Goal: Task Accomplishment & Management: Manage account settings

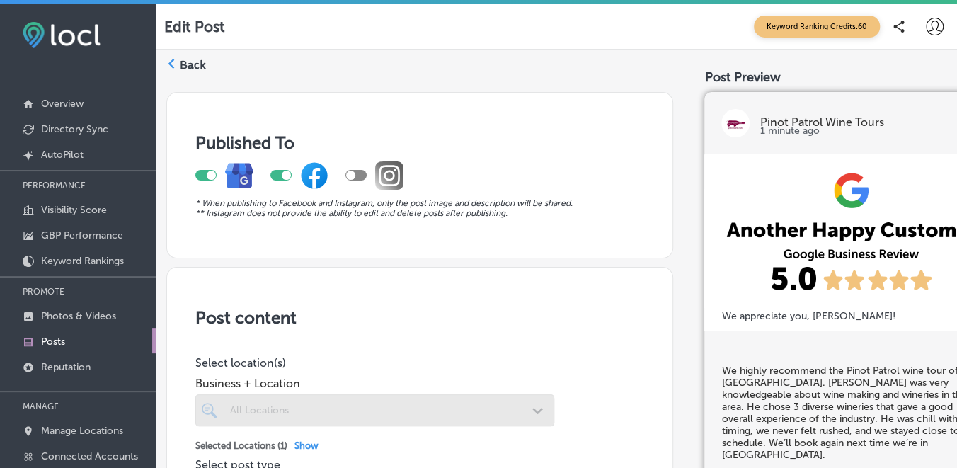
click at [359, 174] on div at bounding box center [356, 175] width 21 height 11
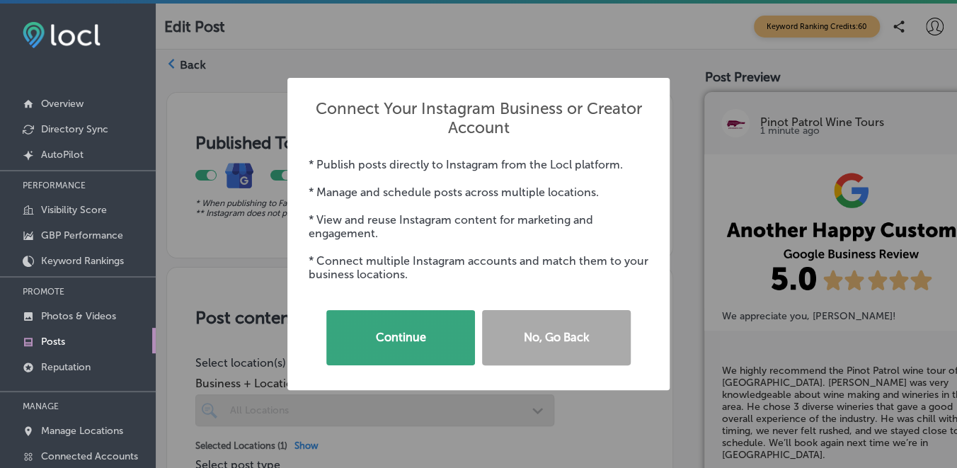
click at [406, 334] on button "Continue" at bounding box center [400, 337] width 149 height 55
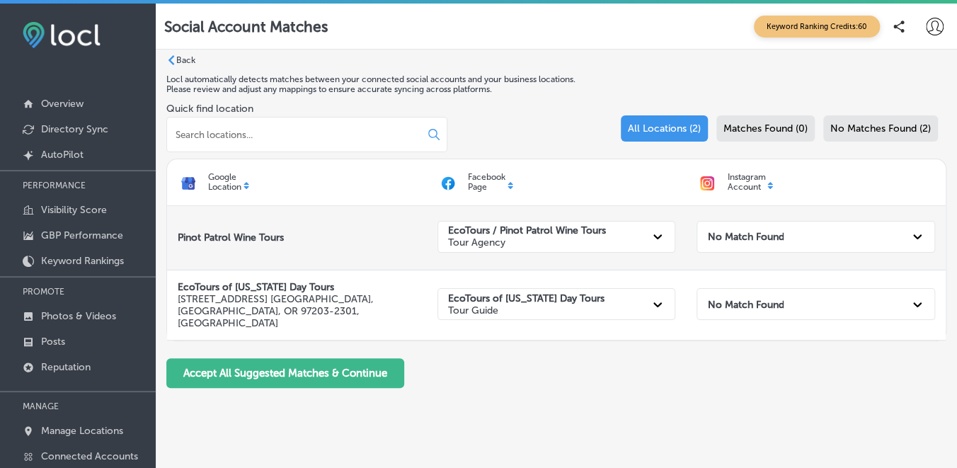
click at [920, 234] on icon at bounding box center [918, 236] width 14 height 14
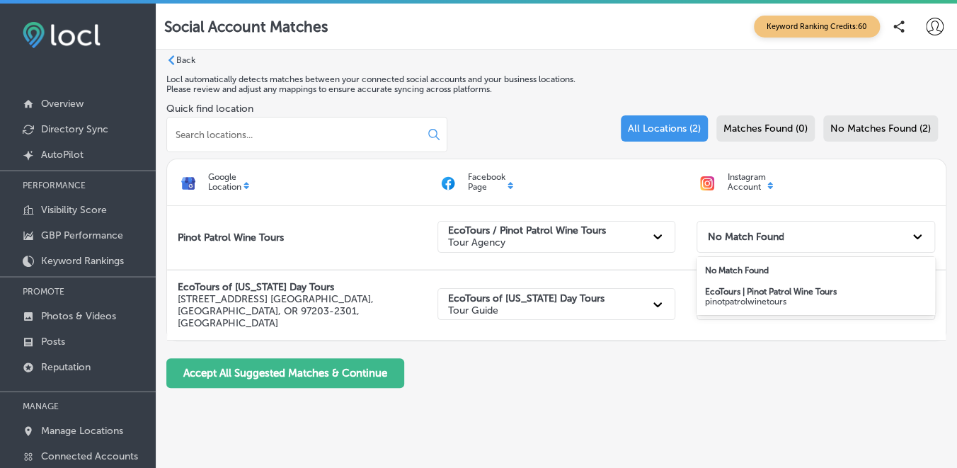
click at [766, 291] on strong "EcoTours | Pinot Patrol Wine Tours" at bounding box center [771, 292] width 132 height 10
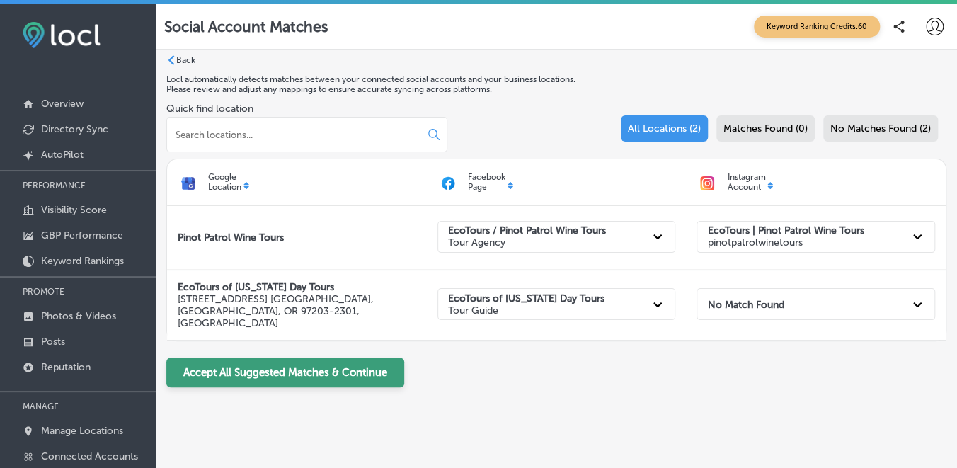
click at [280, 360] on button "Accept All Suggested Matches & Continue" at bounding box center [285, 373] width 238 height 30
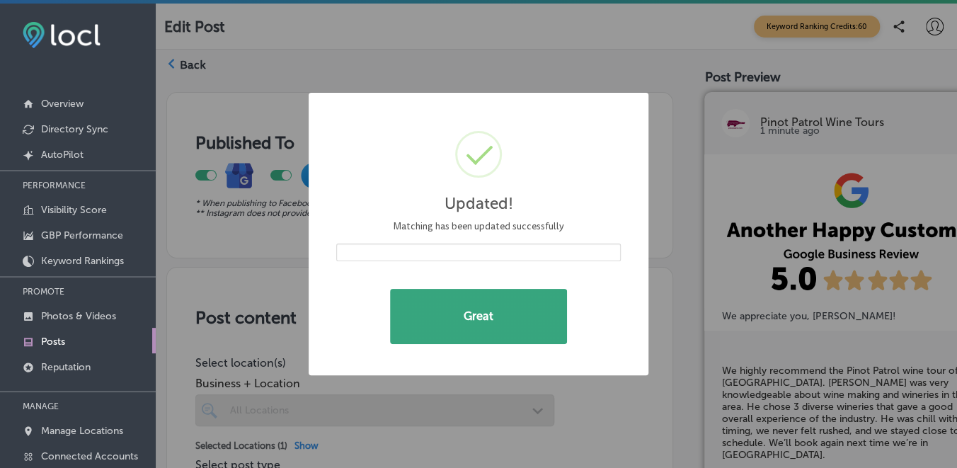
click at [477, 319] on button "Great" at bounding box center [478, 316] width 177 height 55
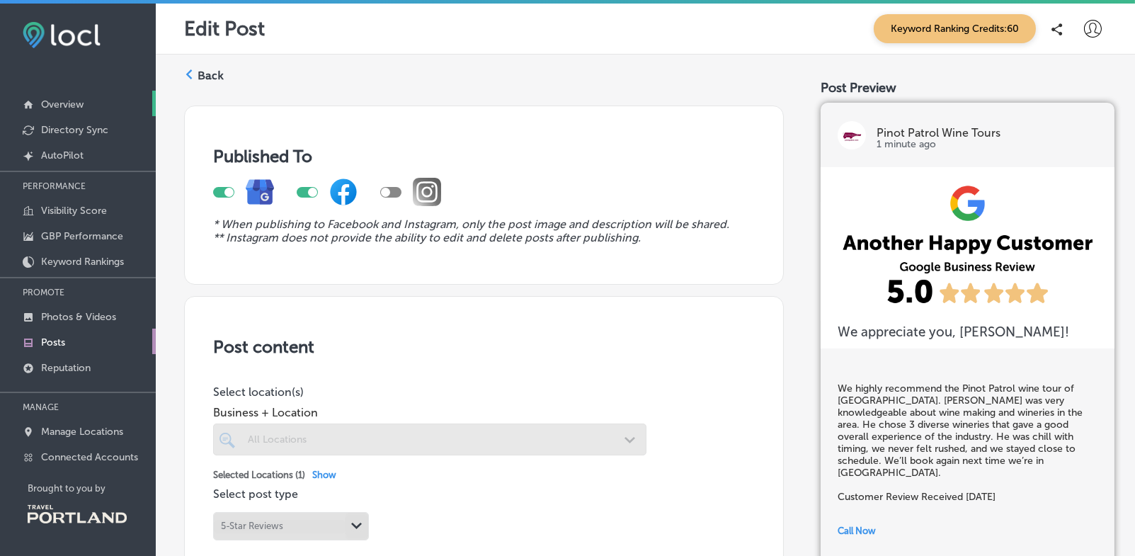
click at [57, 103] on p "Overview" at bounding box center [62, 104] width 42 height 12
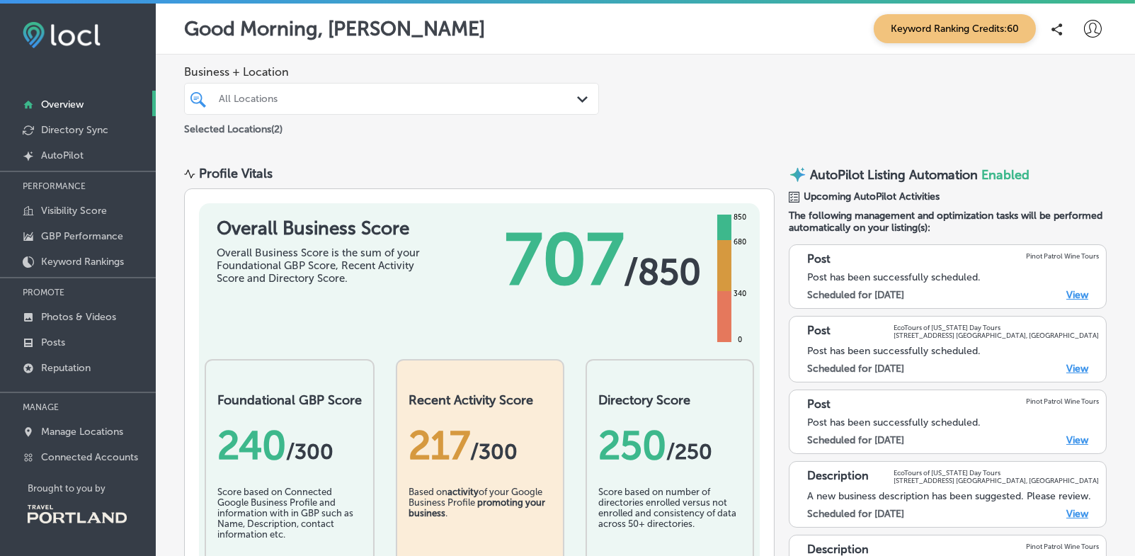
click at [957, 363] on link "View" at bounding box center [1077, 369] width 22 height 12
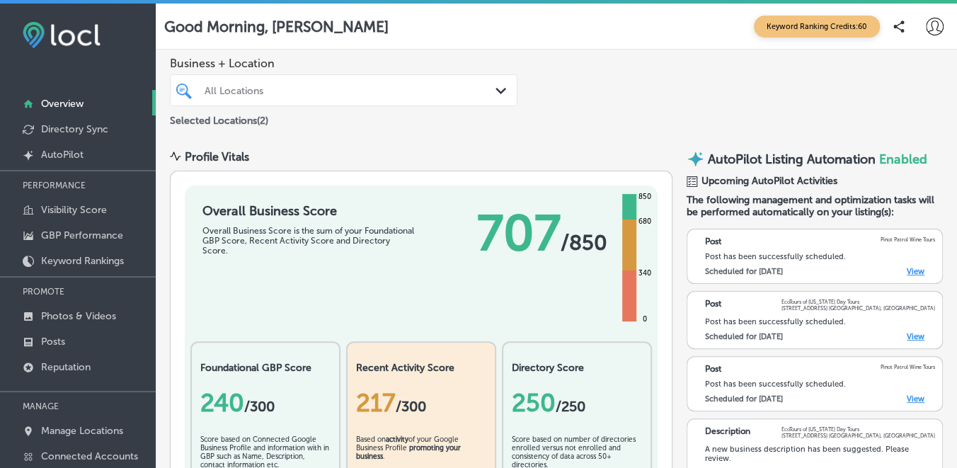
click at [911, 276] on link "View" at bounding box center [916, 271] width 18 height 9
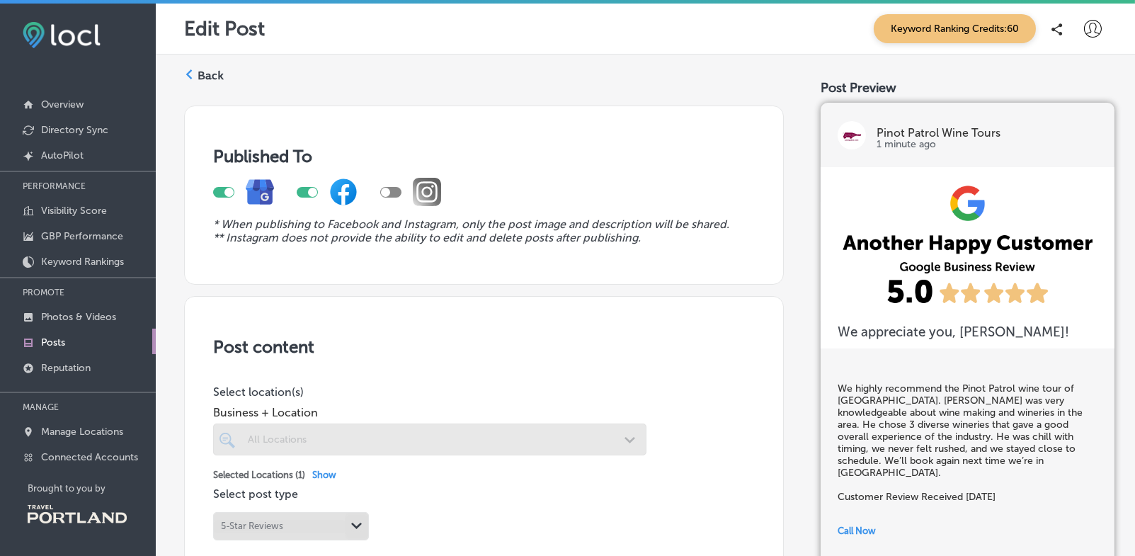
click at [780, 40] on div "Edit Post Keyword Ranking Credits: 60" at bounding box center [645, 28] width 923 height 29
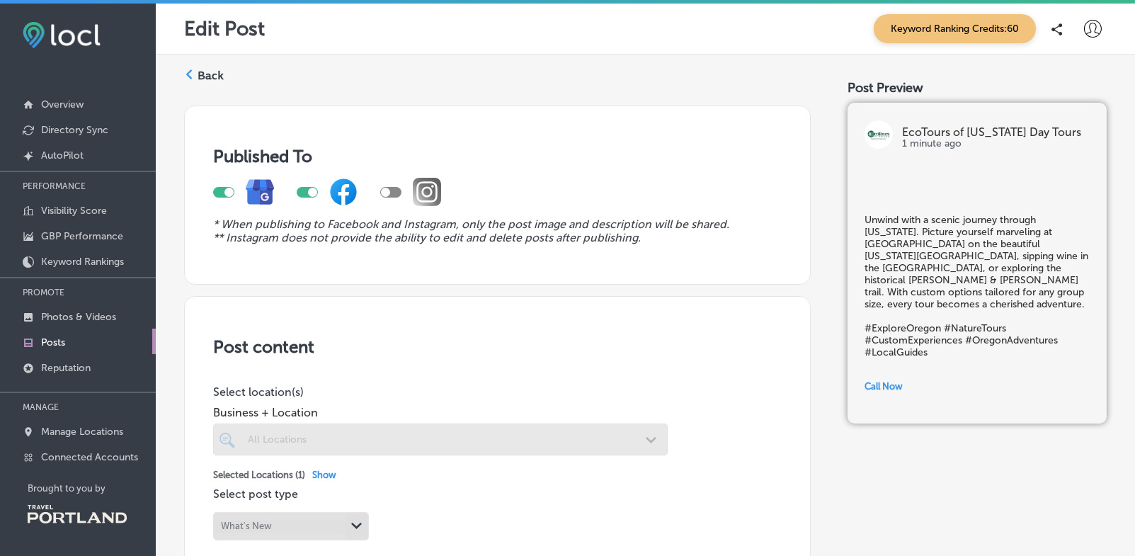
click at [392, 191] on div at bounding box center [390, 192] width 21 height 11
checkbox input "true"
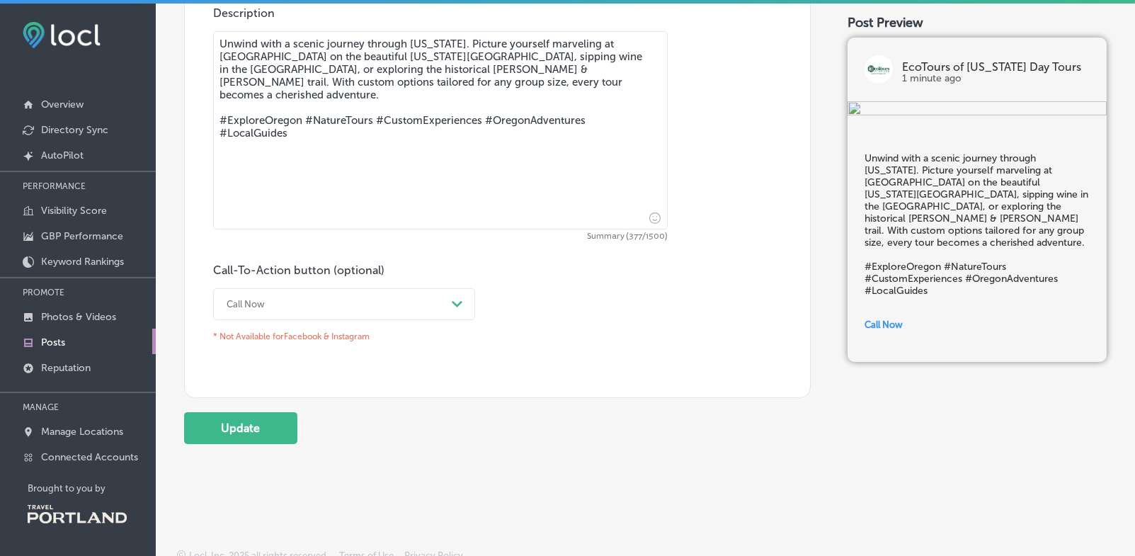
scroll to position [843, 0]
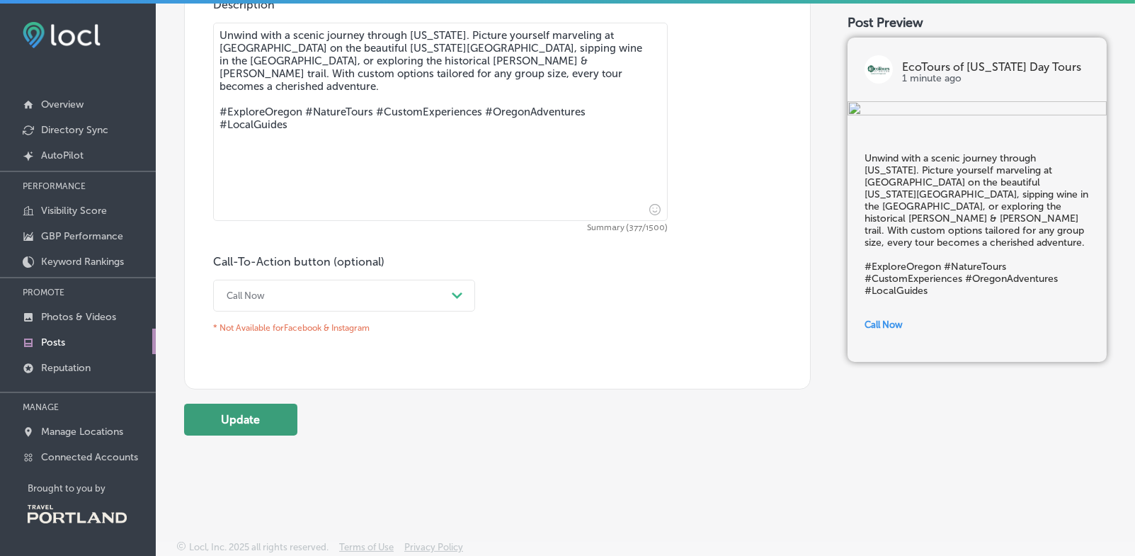
click at [231, 416] on button "Update" at bounding box center [240, 420] width 113 height 32
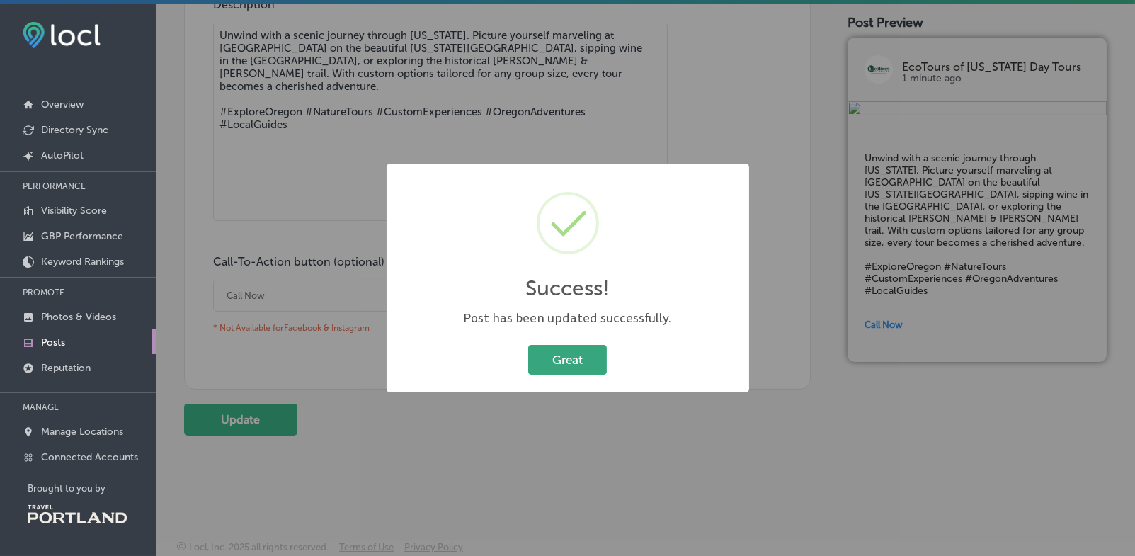
click at [572, 358] on button "Great" at bounding box center [567, 359] width 79 height 29
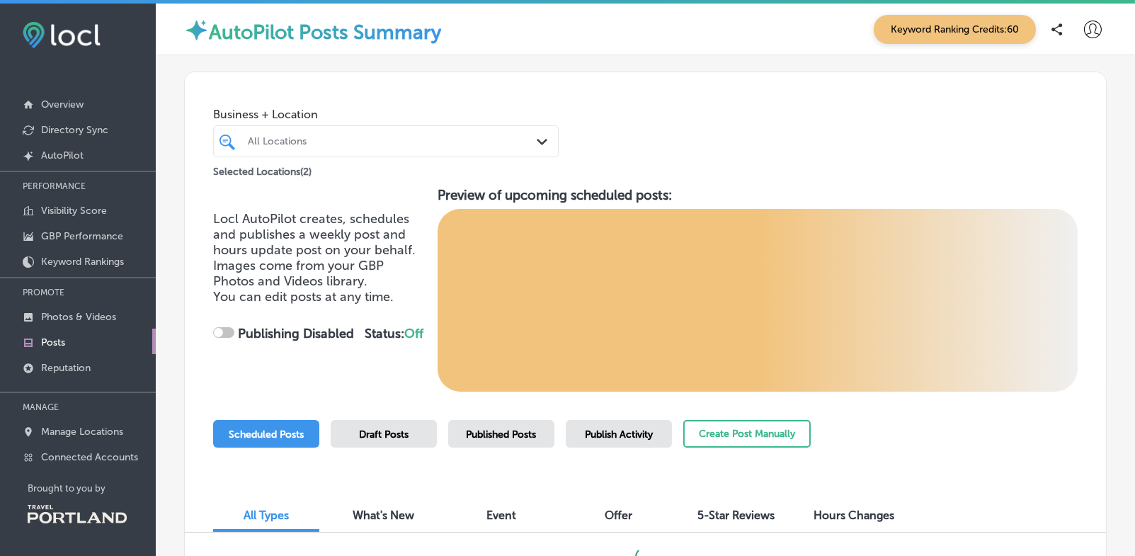
checkbox input "true"
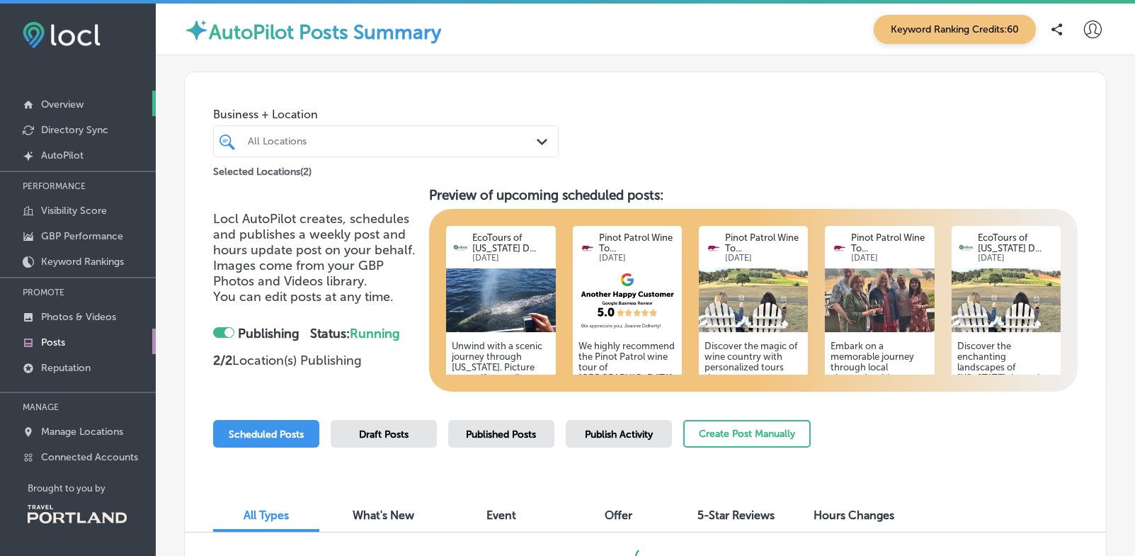
click at [56, 103] on p "Overview" at bounding box center [62, 104] width 42 height 12
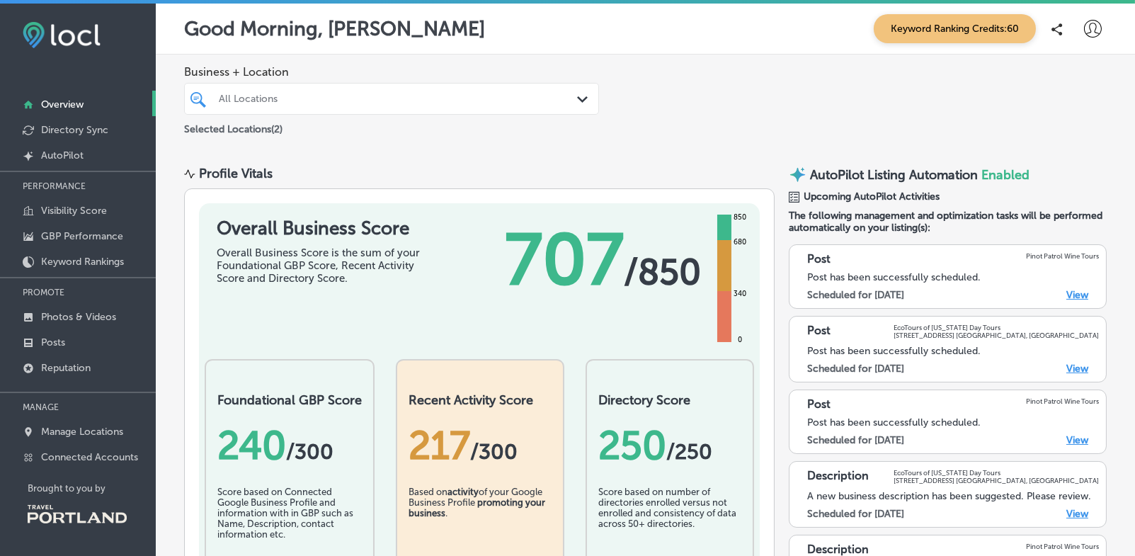
click at [1075, 436] on link "View" at bounding box center [1077, 440] width 22 height 12
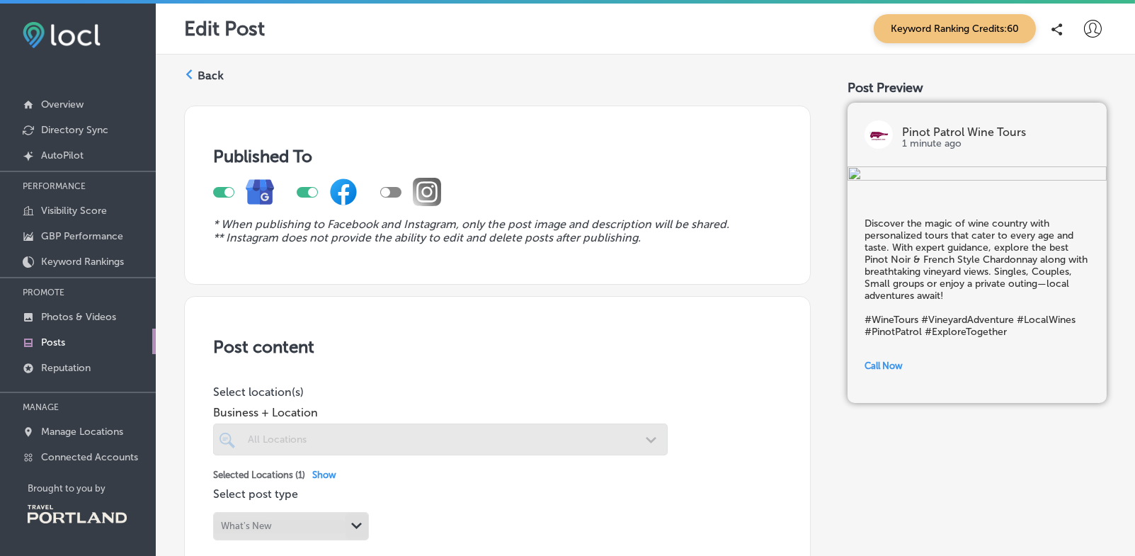
scroll to position [83, 0]
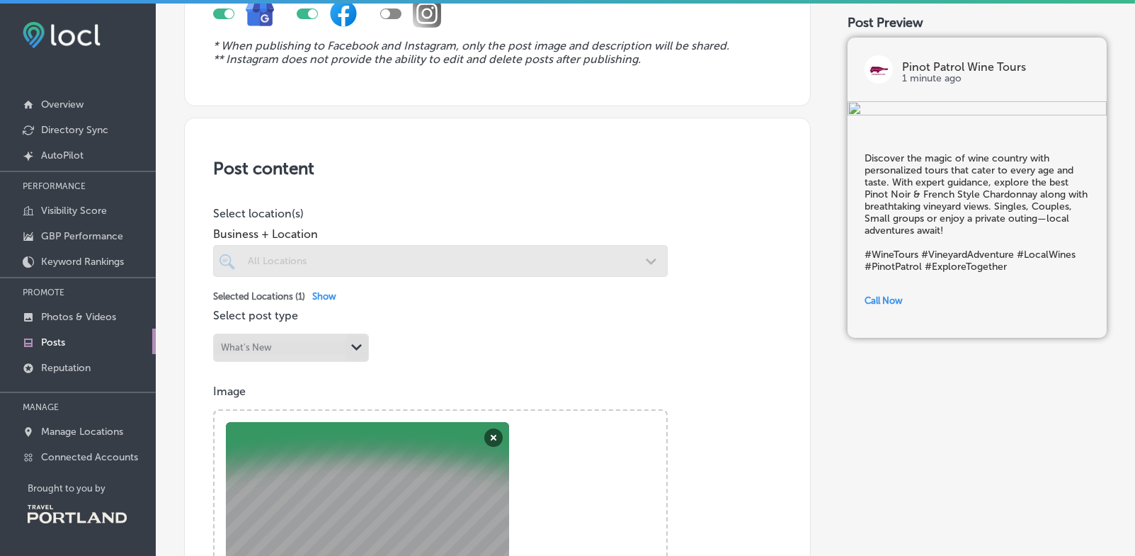
scroll to position [0, 0]
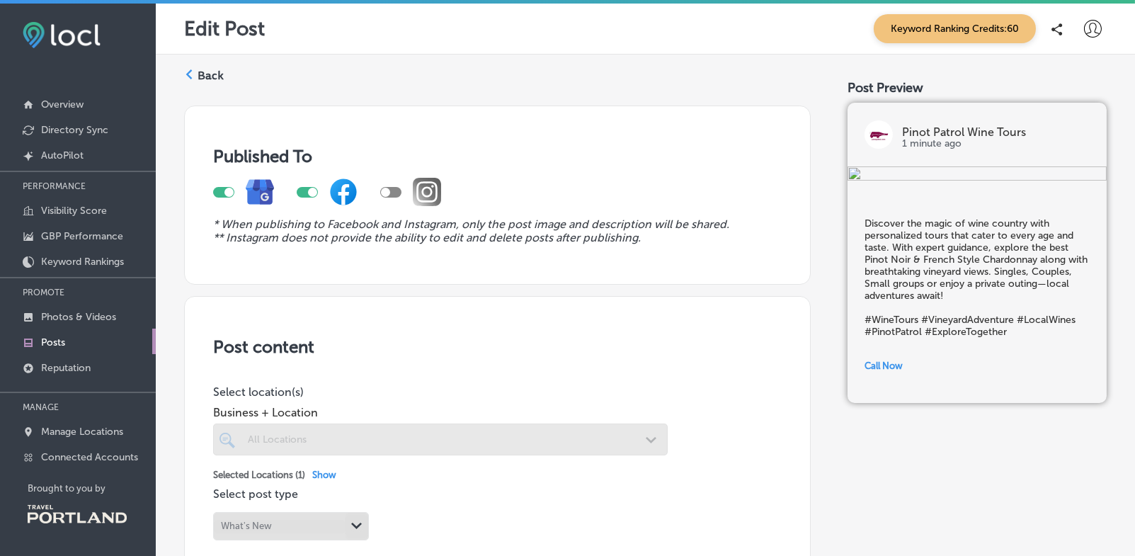
click at [393, 191] on div at bounding box center [390, 192] width 21 height 11
checkbox input "true"
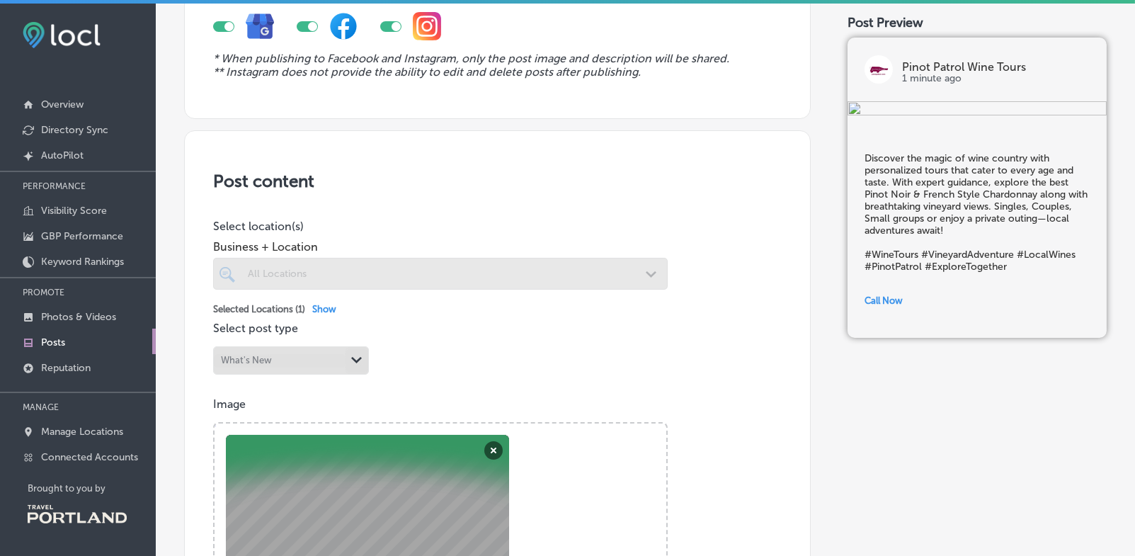
scroll to position [249, 0]
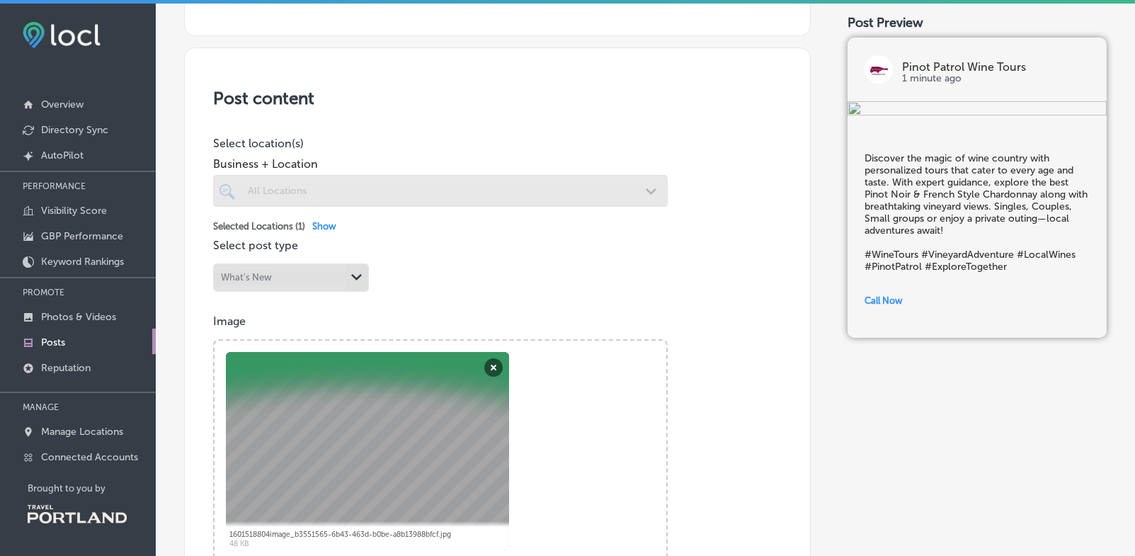
click at [780, 158] on div "Post content Select location(s) Business + Location All Locations Path Created …" at bounding box center [497, 513] width 627 height 933
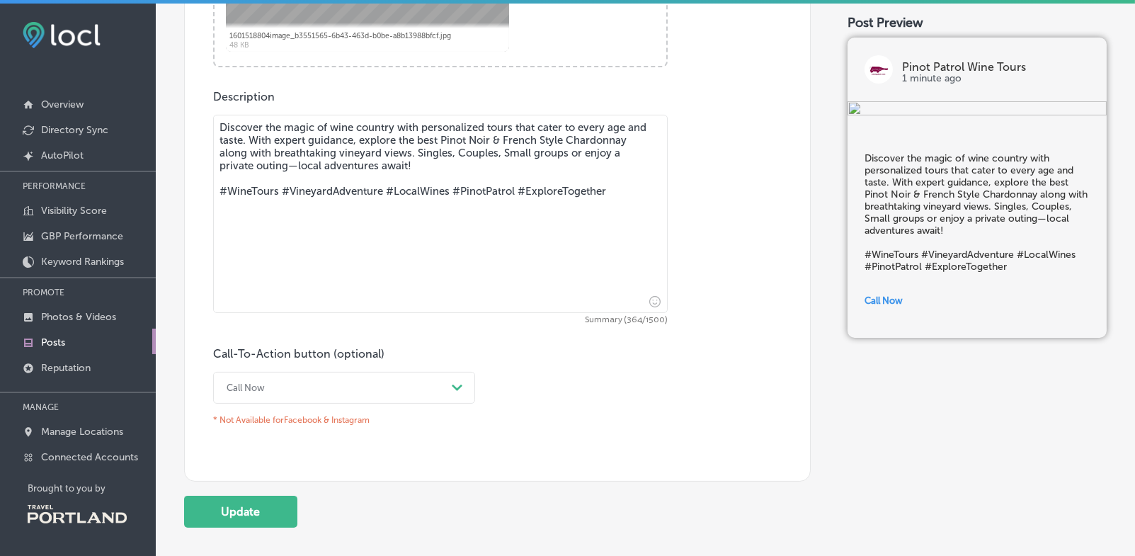
scroll to position [831, 0]
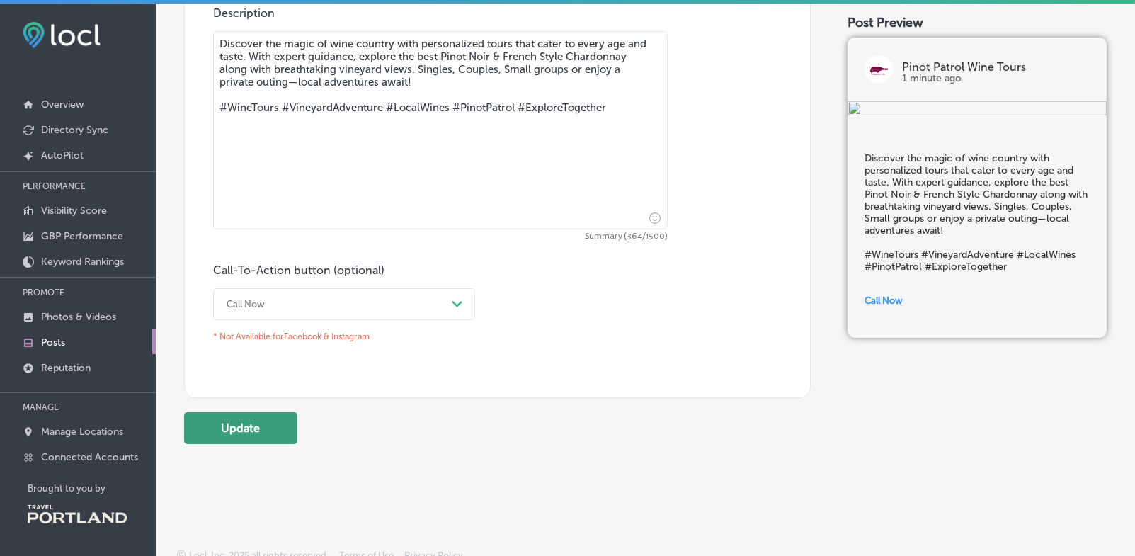
click at [231, 436] on button "Update" at bounding box center [240, 428] width 113 height 32
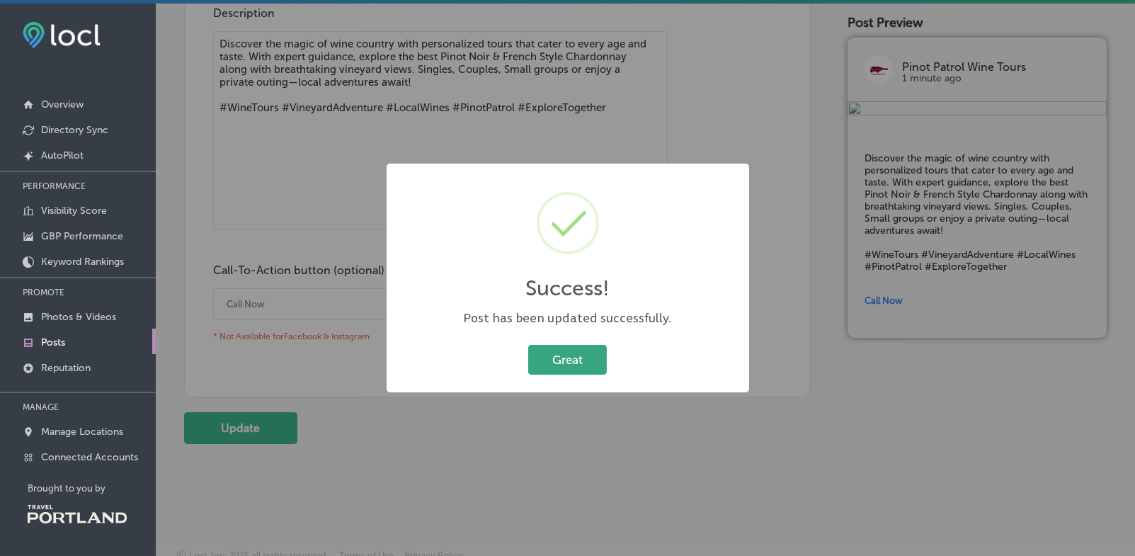
click at [566, 360] on button "Great" at bounding box center [567, 359] width 79 height 29
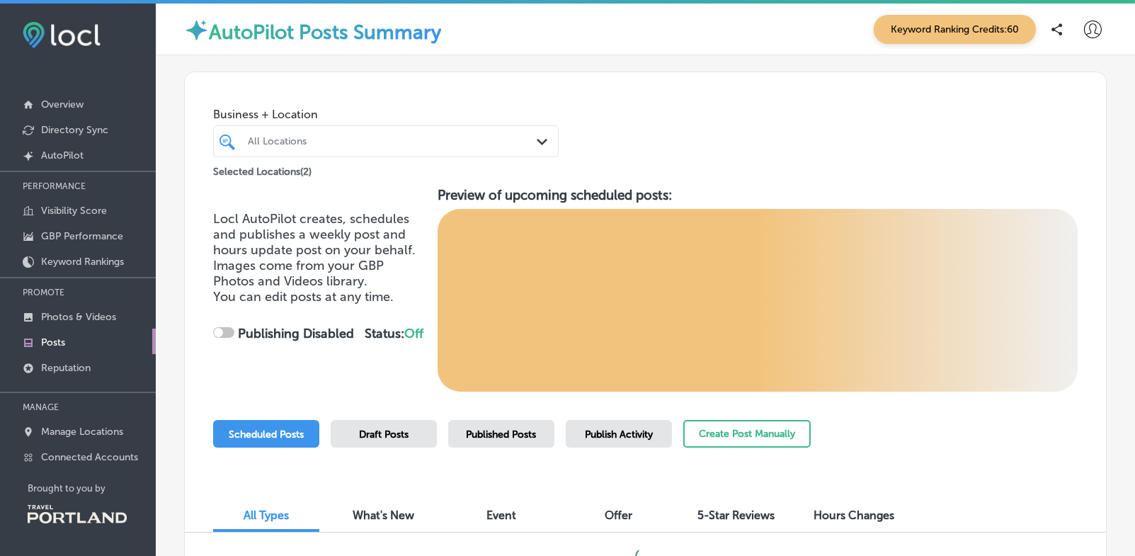
checkbox input "true"
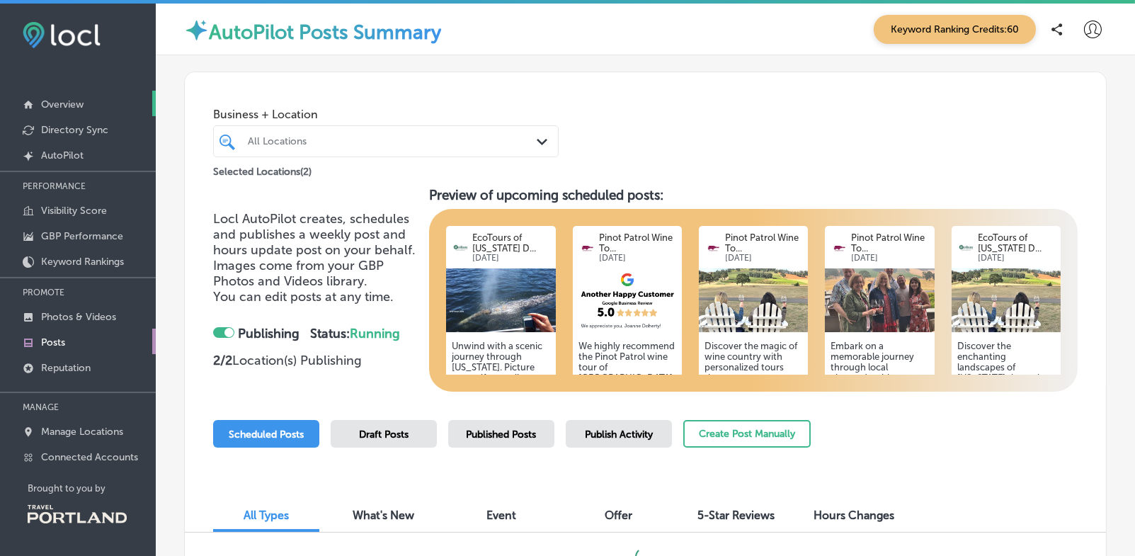
click at [58, 103] on p "Overview" at bounding box center [62, 104] width 42 height 12
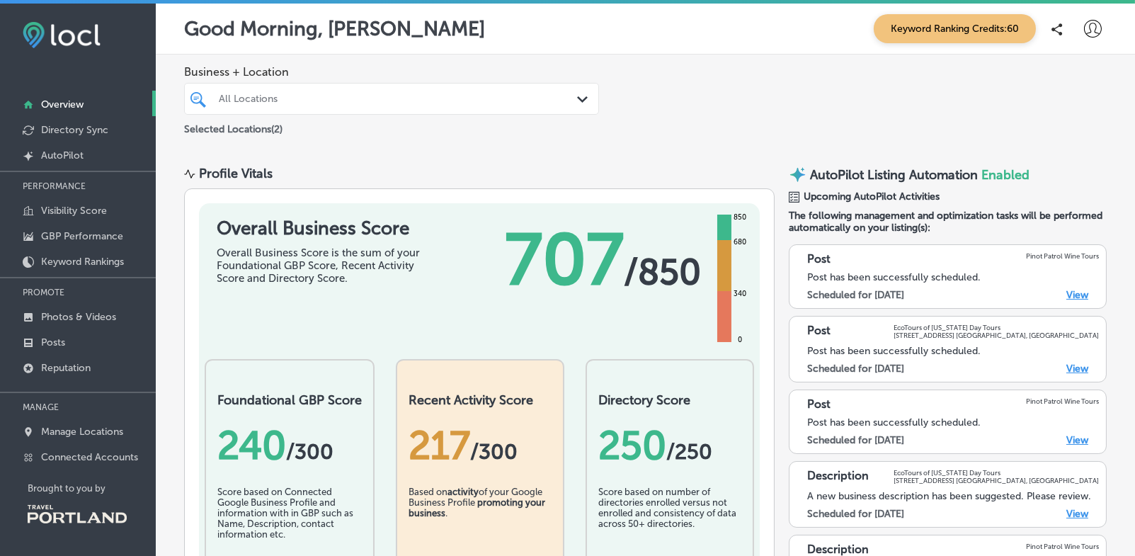
click at [1075, 509] on link "View" at bounding box center [1077, 514] width 22 height 12
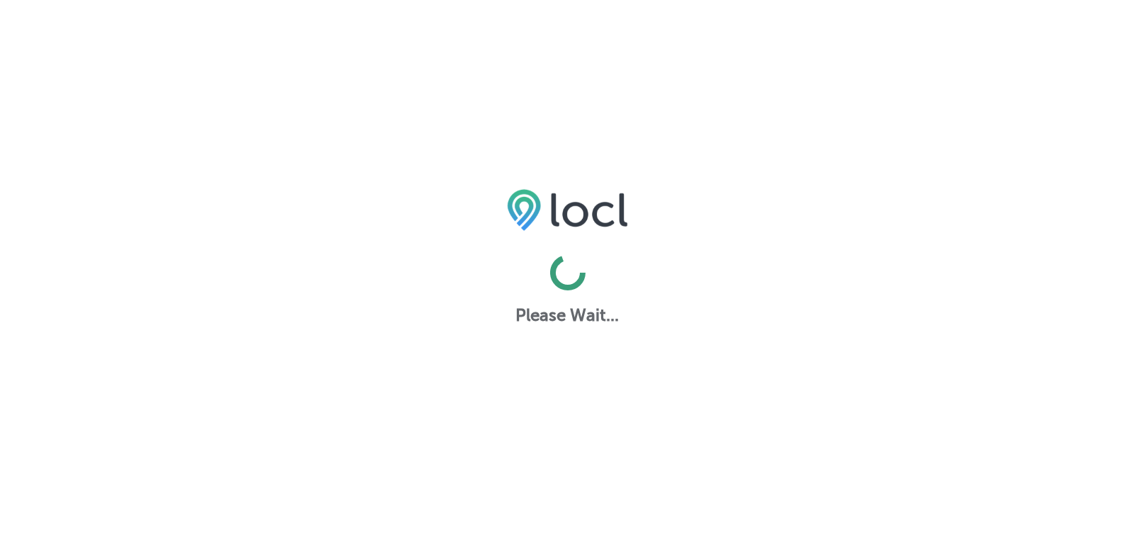
select select "US"
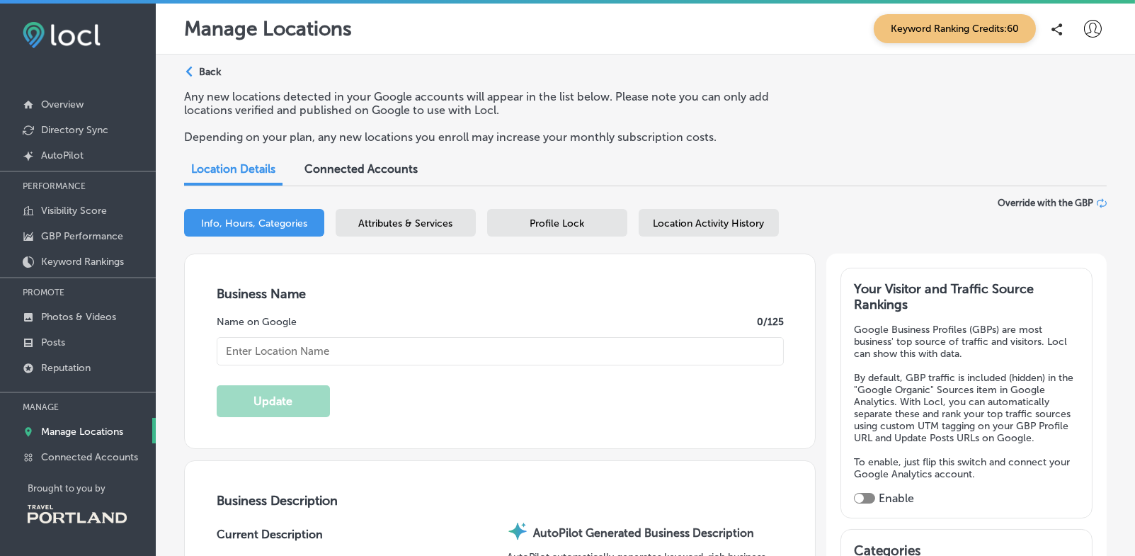
checkbox input "true"
type input "EcoTours of [US_STATE] Day Tours"
type textarea "Experience Oregon’s breathtaking beauty with EcoTours of Oregon Day Tours. Expe…"
type input "[STREET_ADDRESS]"
type input "[GEOGRAPHIC_DATA], [GEOGRAPHIC_DATA]"
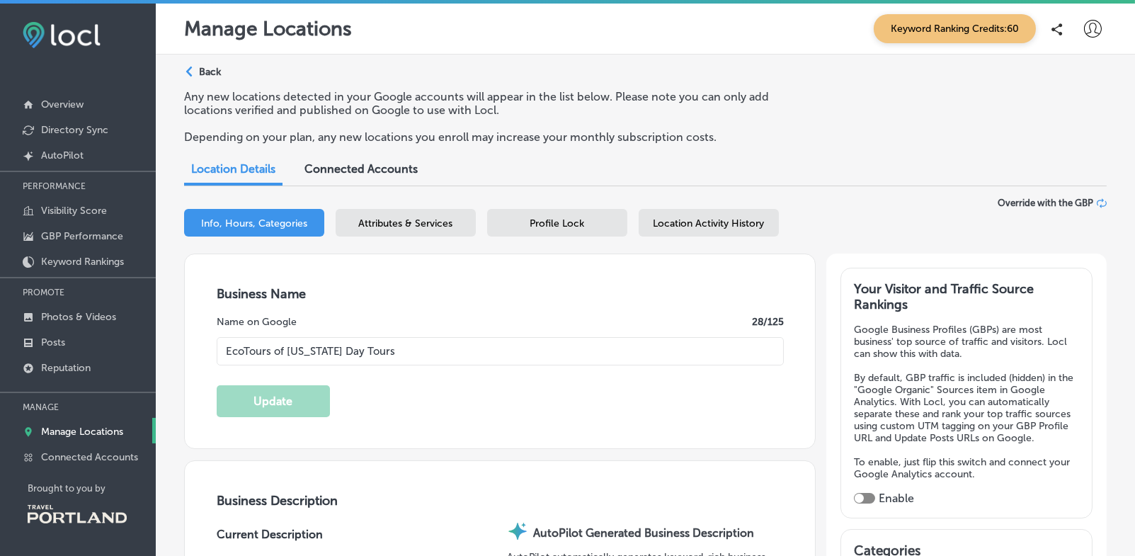
type input "97203-2301"
type input "US"
type input "https://ecotours-of-oregon.com/"
type textarea "Discover Oregon’s natural wonders with EcoTours of Oregon Day Tours, where ever…"
type input "+1 503 475 0226"
